Goal: Navigation & Orientation: Find specific page/section

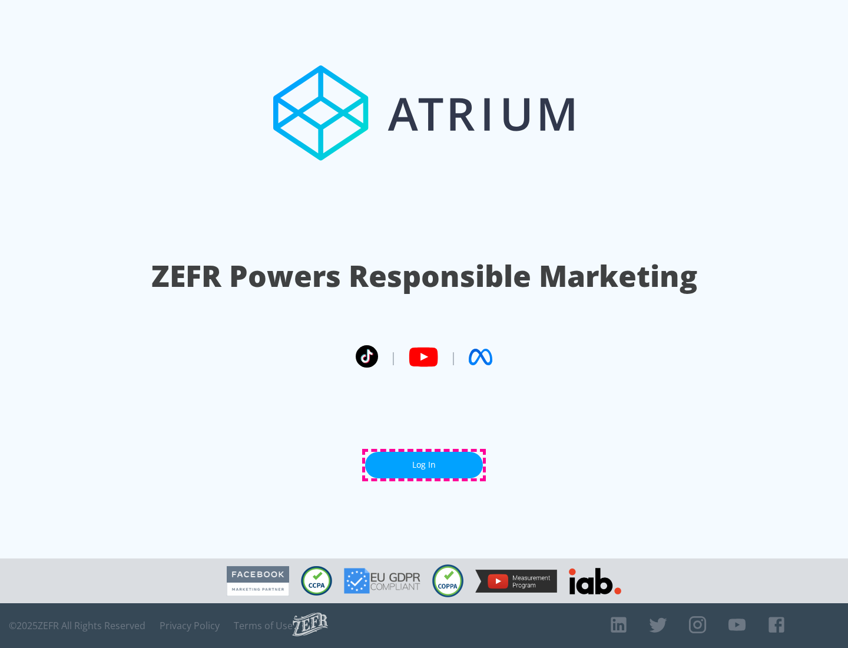
click at [424, 465] on link "Log In" at bounding box center [424, 465] width 118 height 26
